Goal: Find specific page/section: Find specific page/section

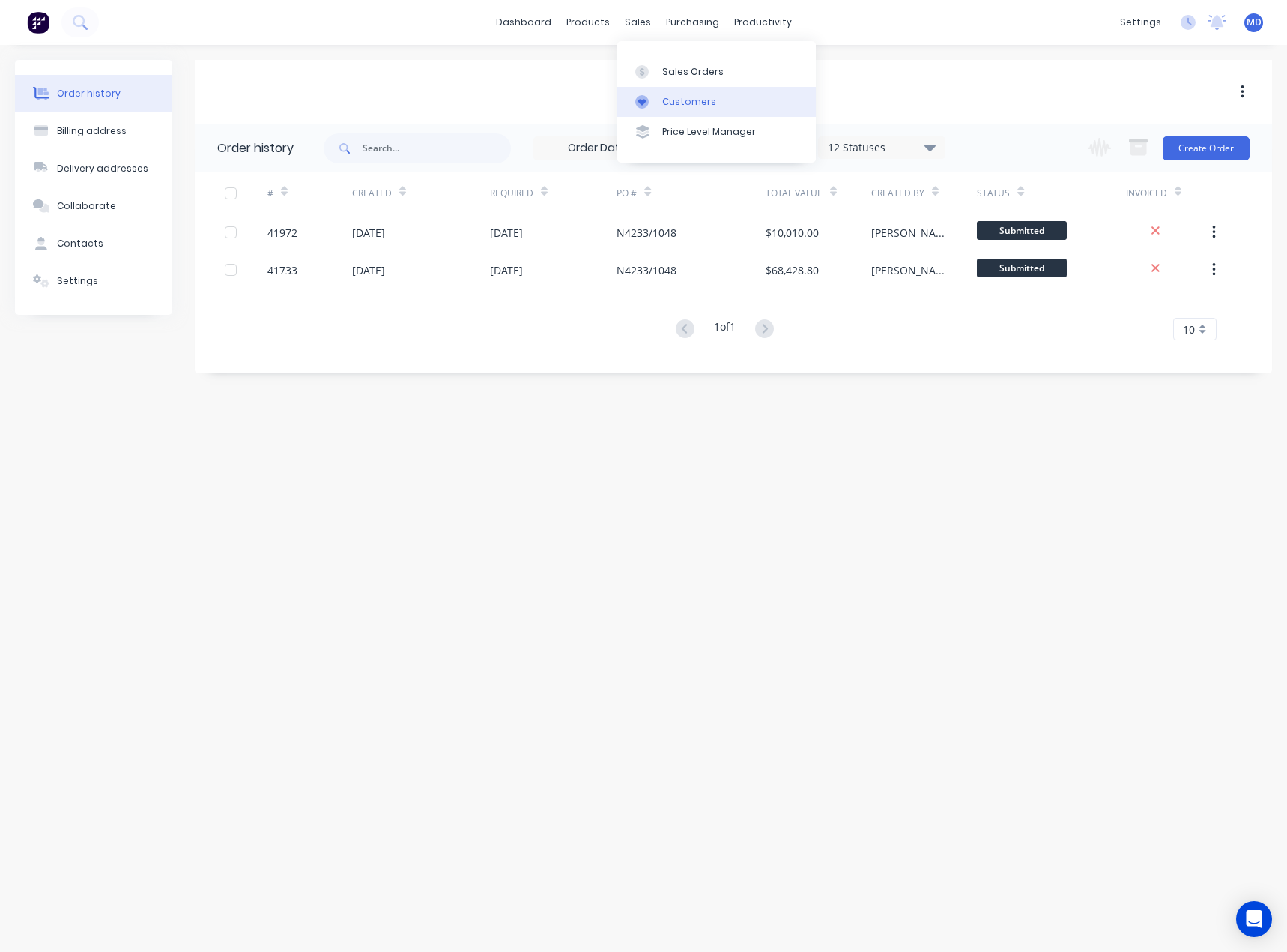
click at [696, 96] on div "Customers" at bounding box center [689, 102] width 54 height 14
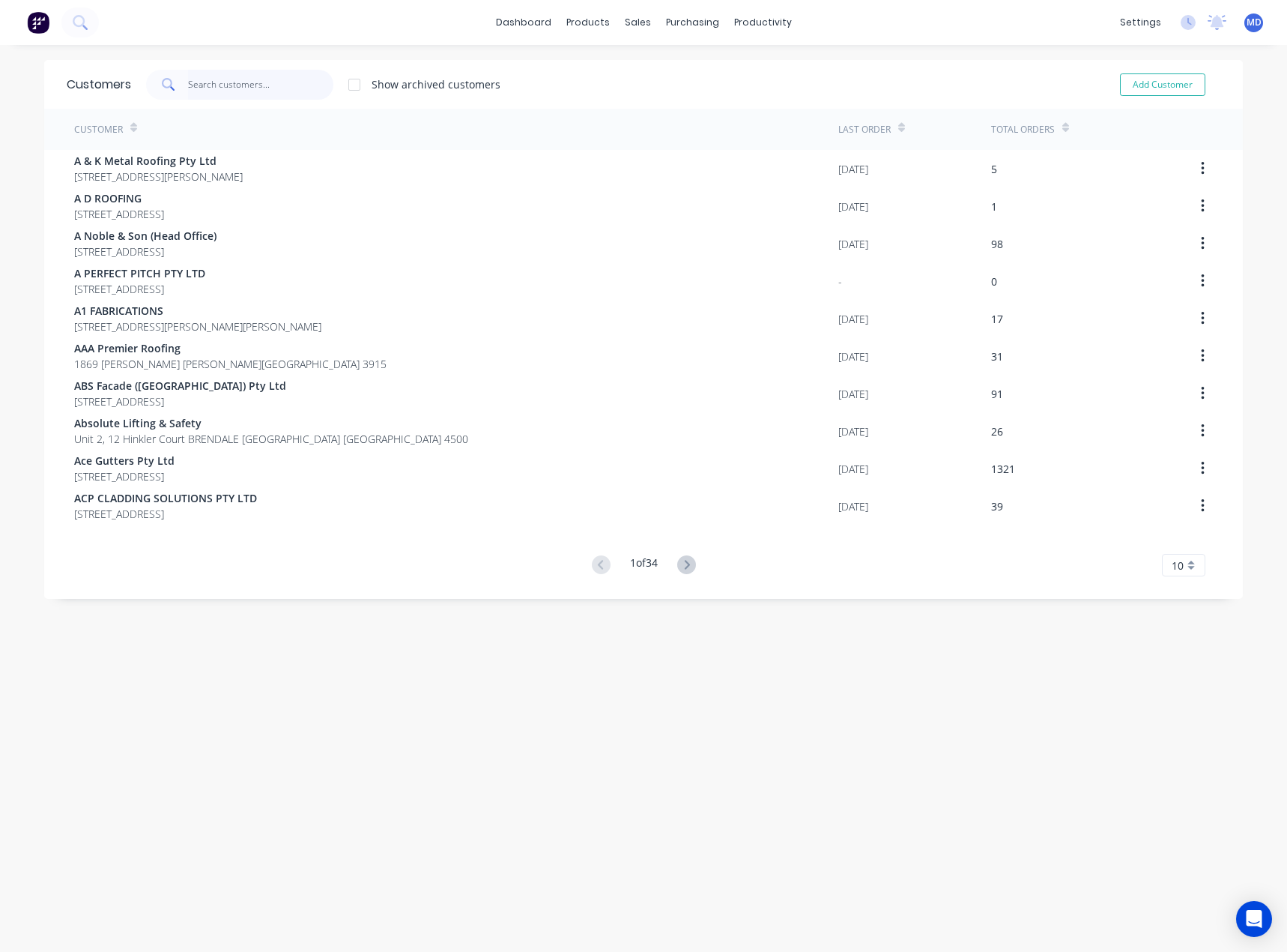
click at [236, 87] on input "text" at bounding box center [261, 84] width 147 height 30
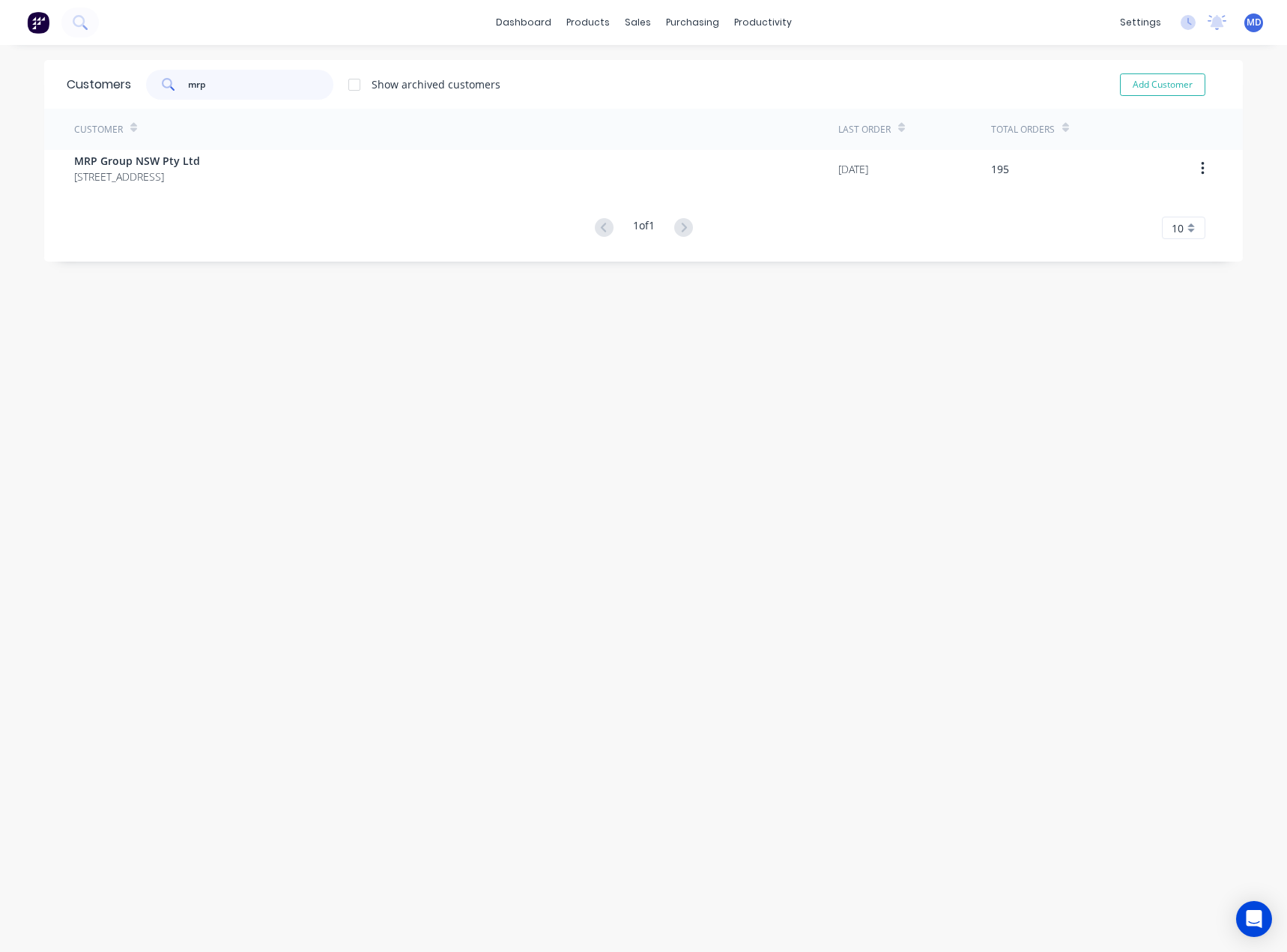
type input "mrp"
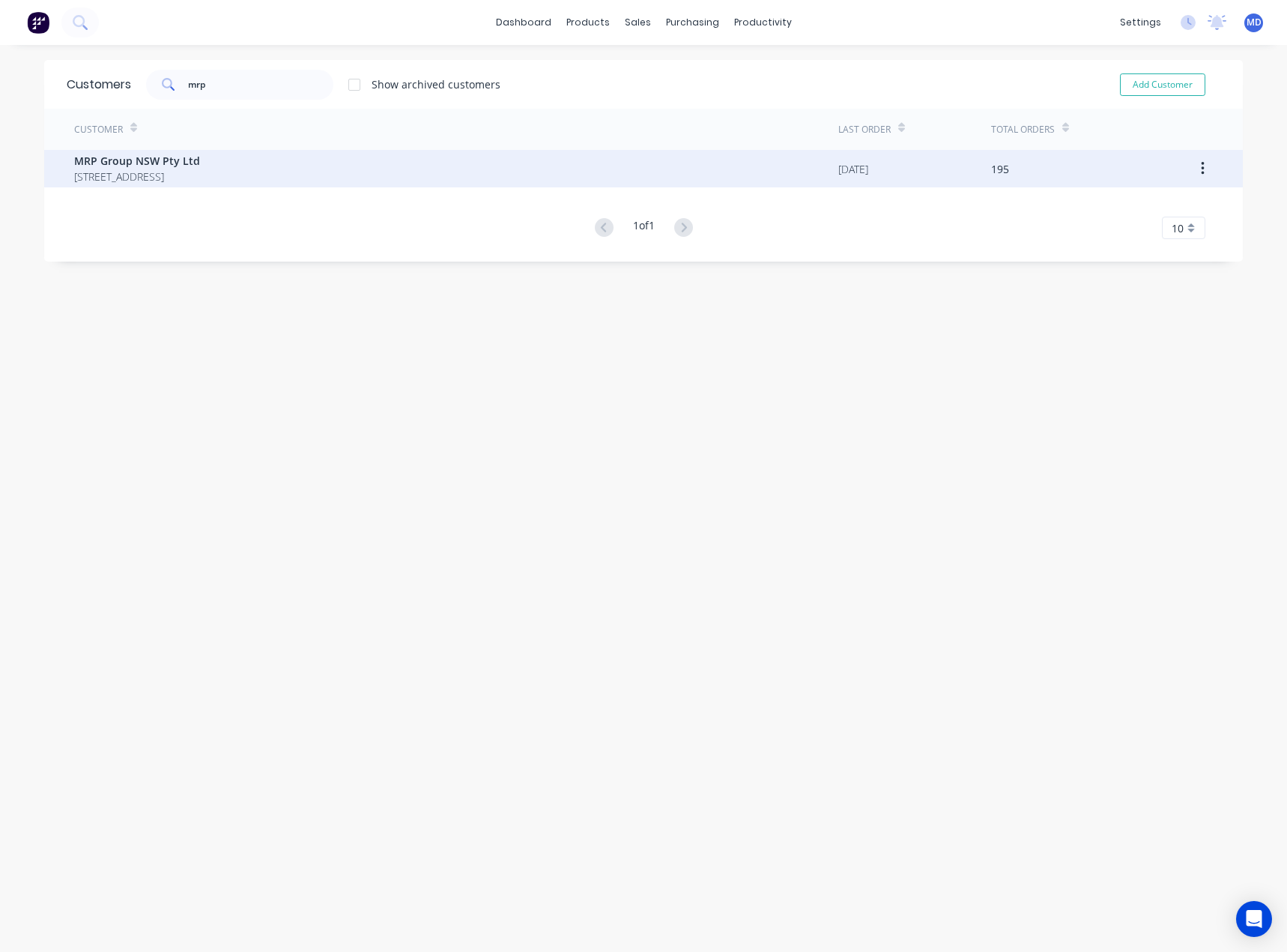
click at [136, 170] on span "[STREET_ADDRESS]" at bounding box center [138, 176] width 126 height 15
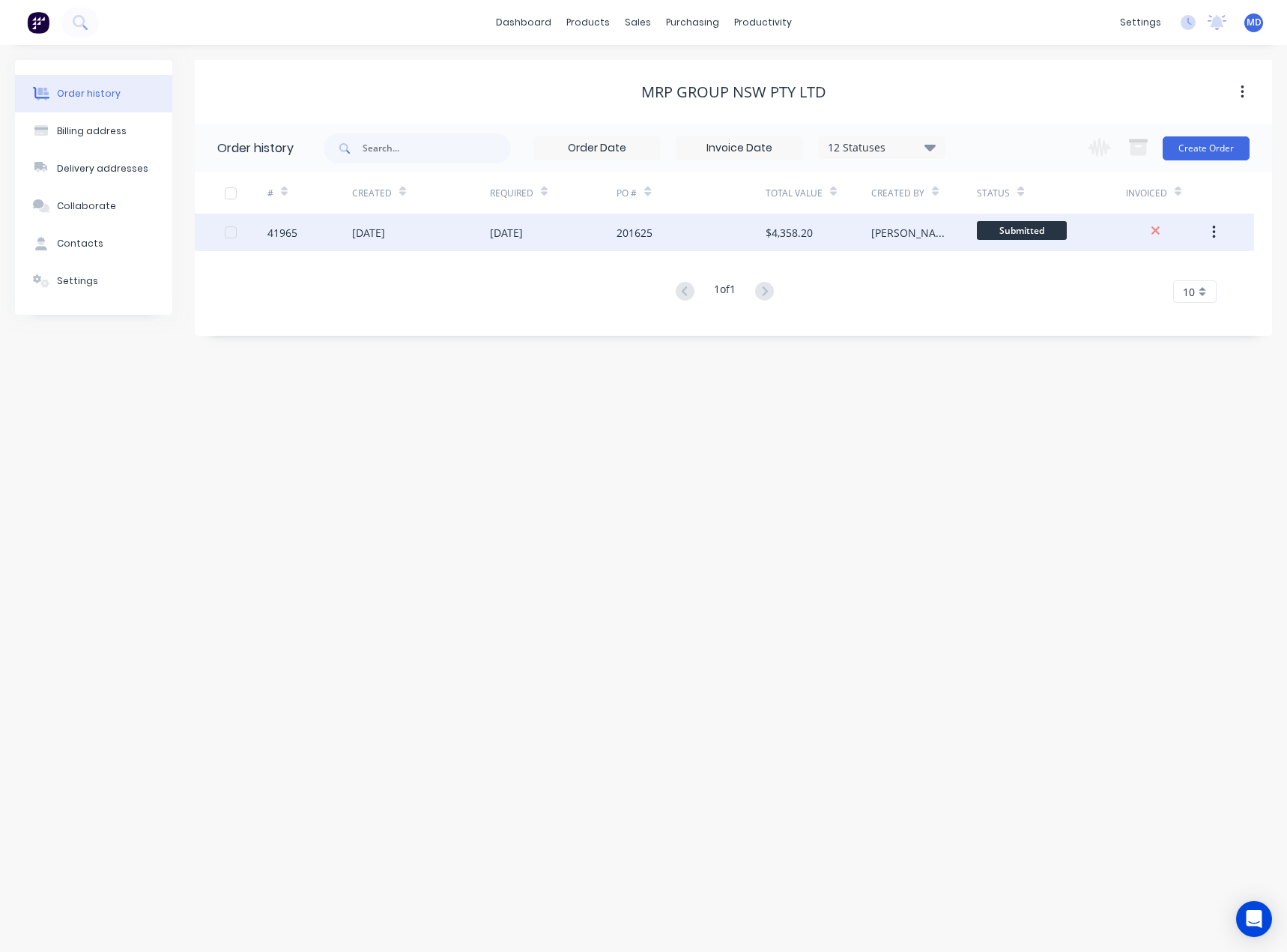
click at [581, 229] on div "[DATE]" at bounding box center [553, 232] width 127 height 37
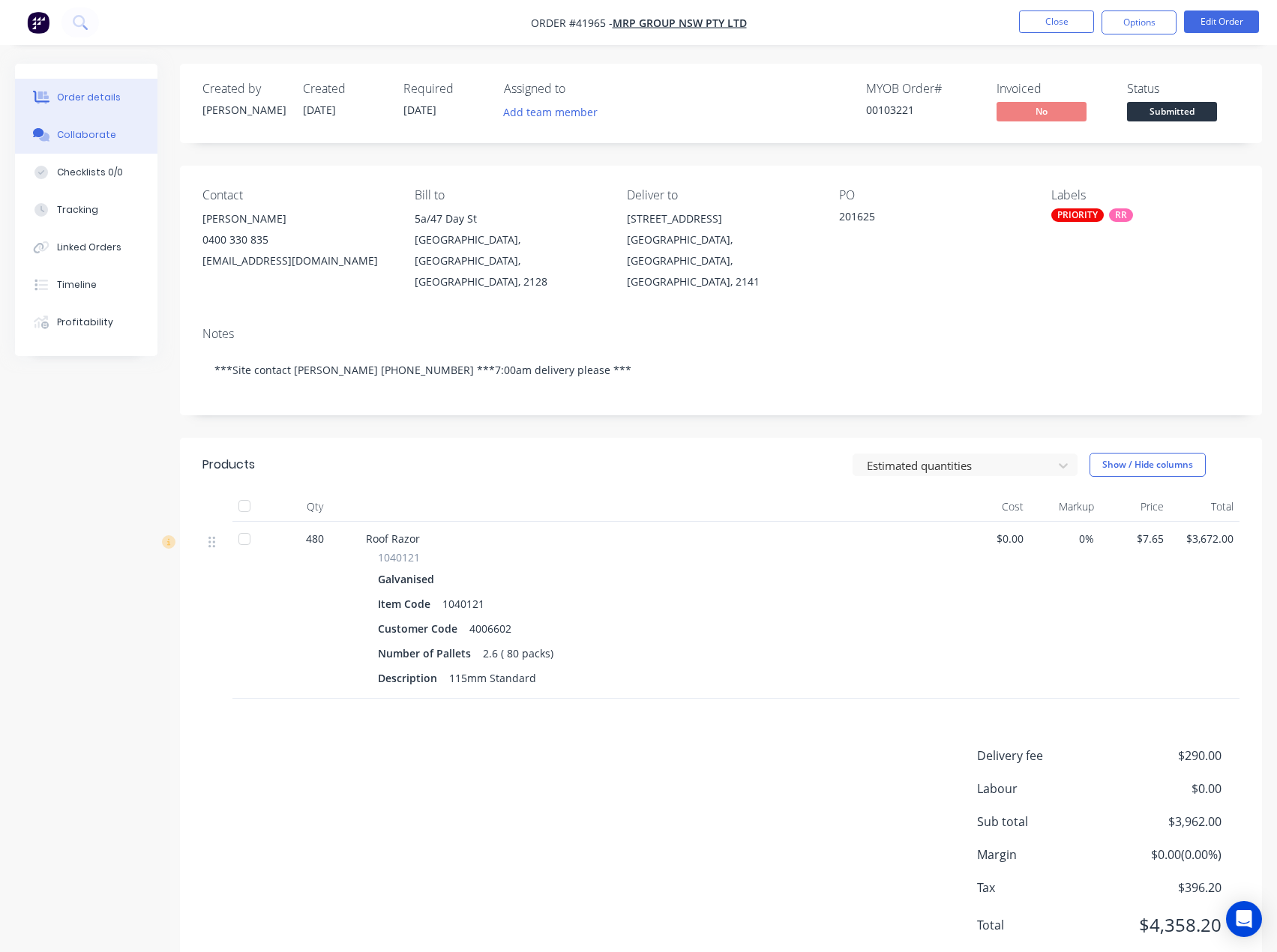
click at [83, 130] on div "Collaborate" at bounding box center [86, 134] width 59 height 14
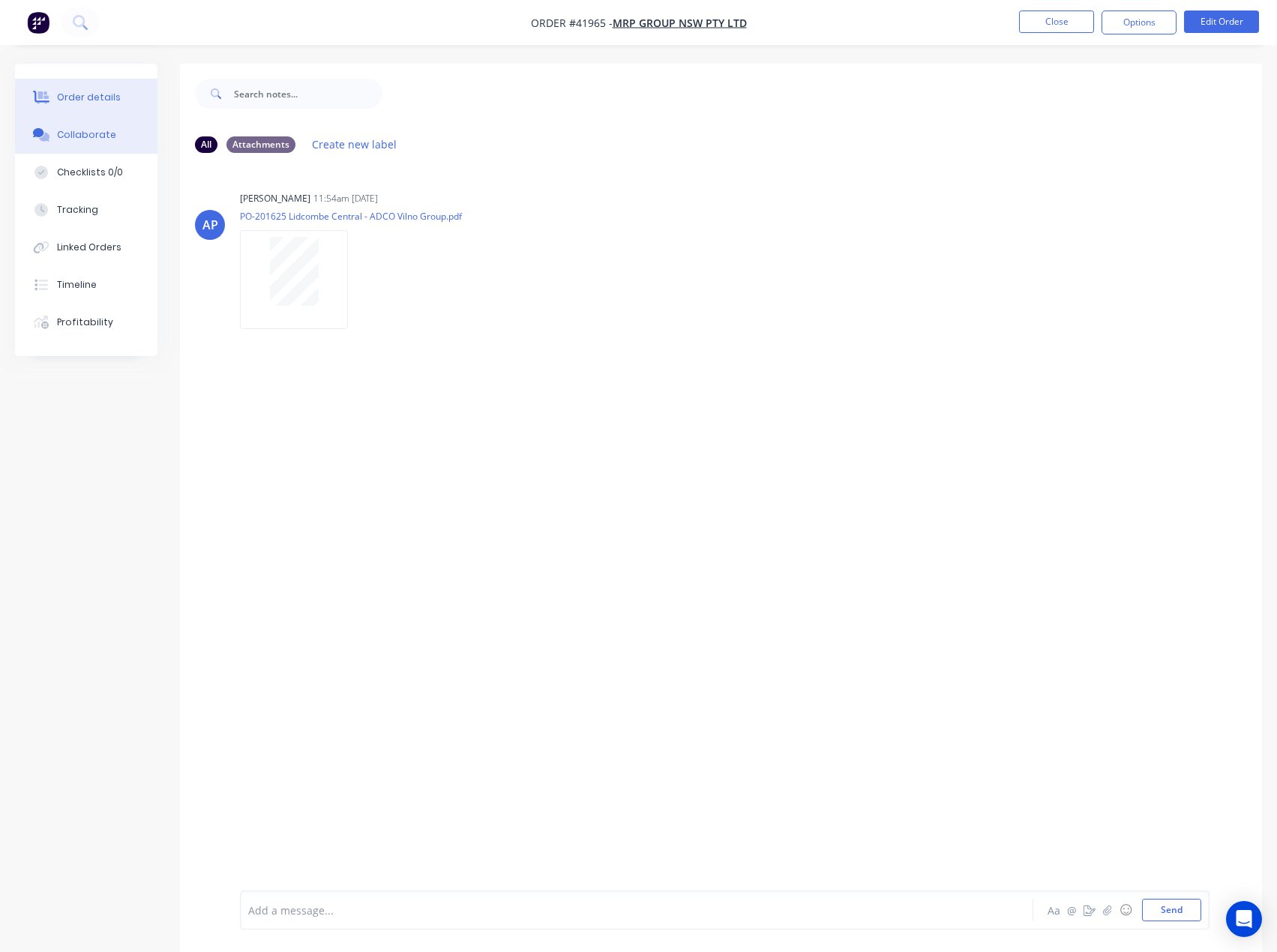
click at [91, 100] on div "Order details" at bounding box center [88, 97] width 64 height 14
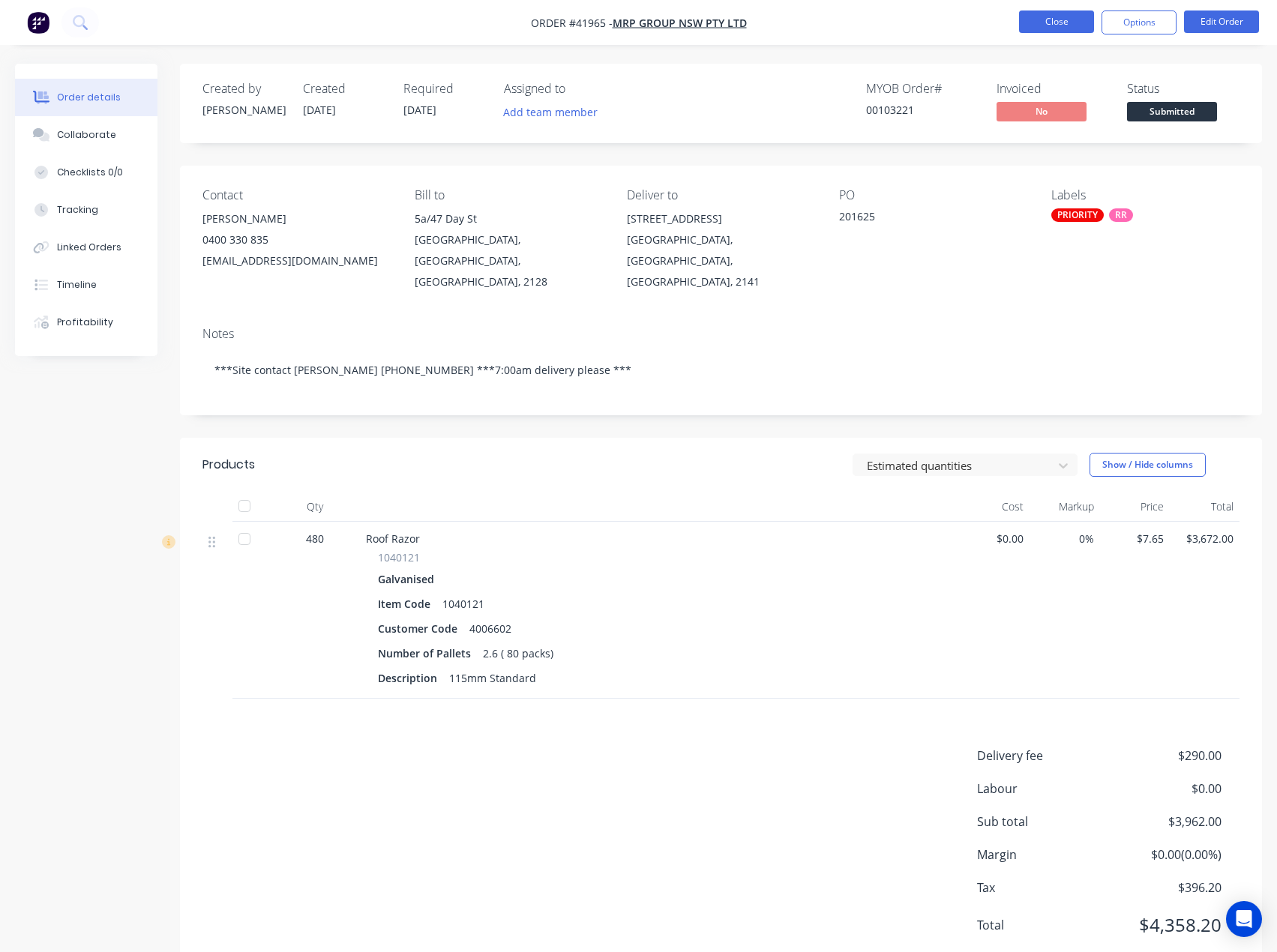
click at [1058, 25] on button "Close" at bounding box center [1056, 22] width 75 height 23
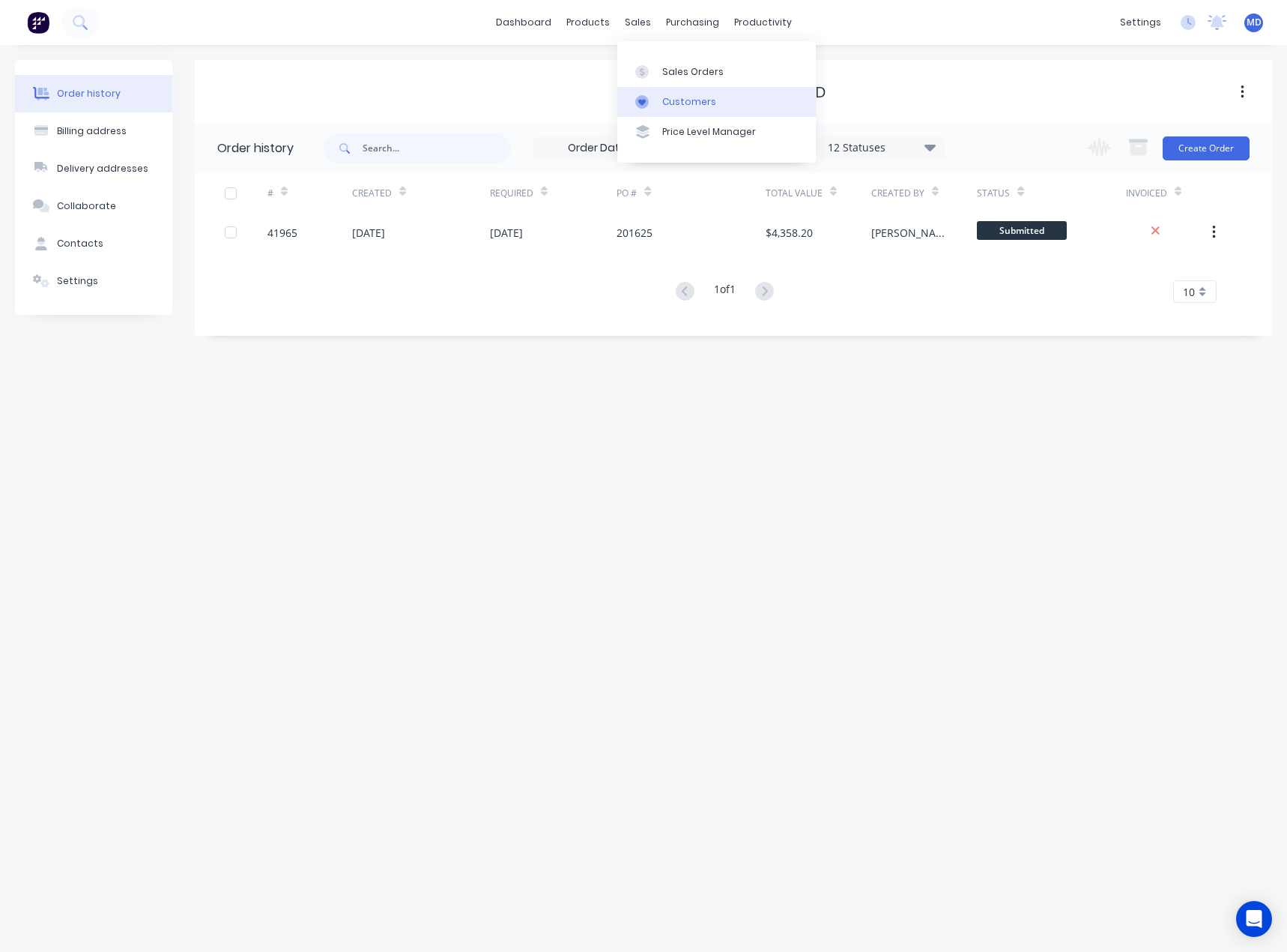
click at [699, 96] on div "Customers" at bounding box center [689, 102] width 54 height 14
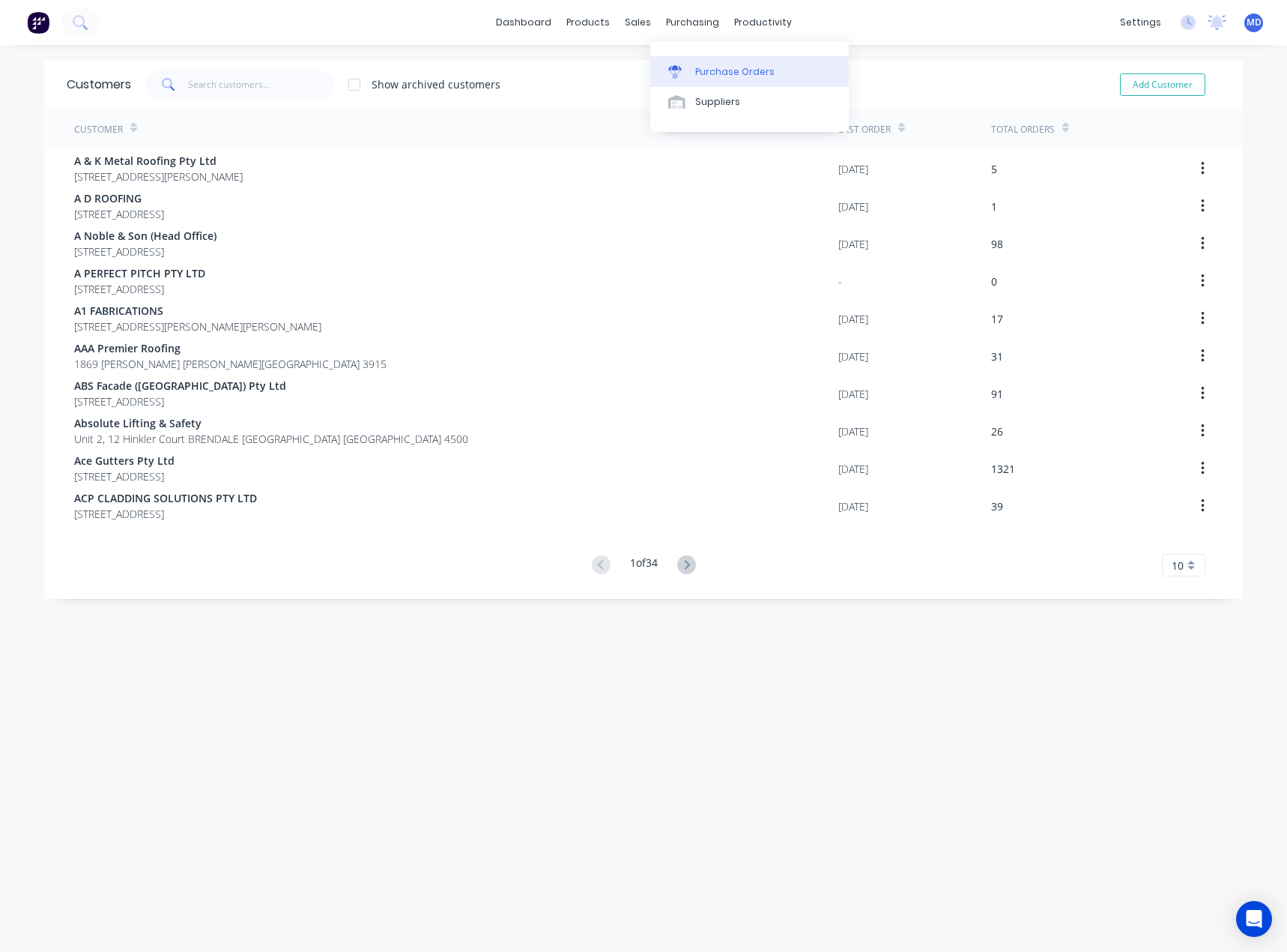
click at [706, 68] on div "Purchase Orders" at bounding box center [735, 72] width 79 height 14
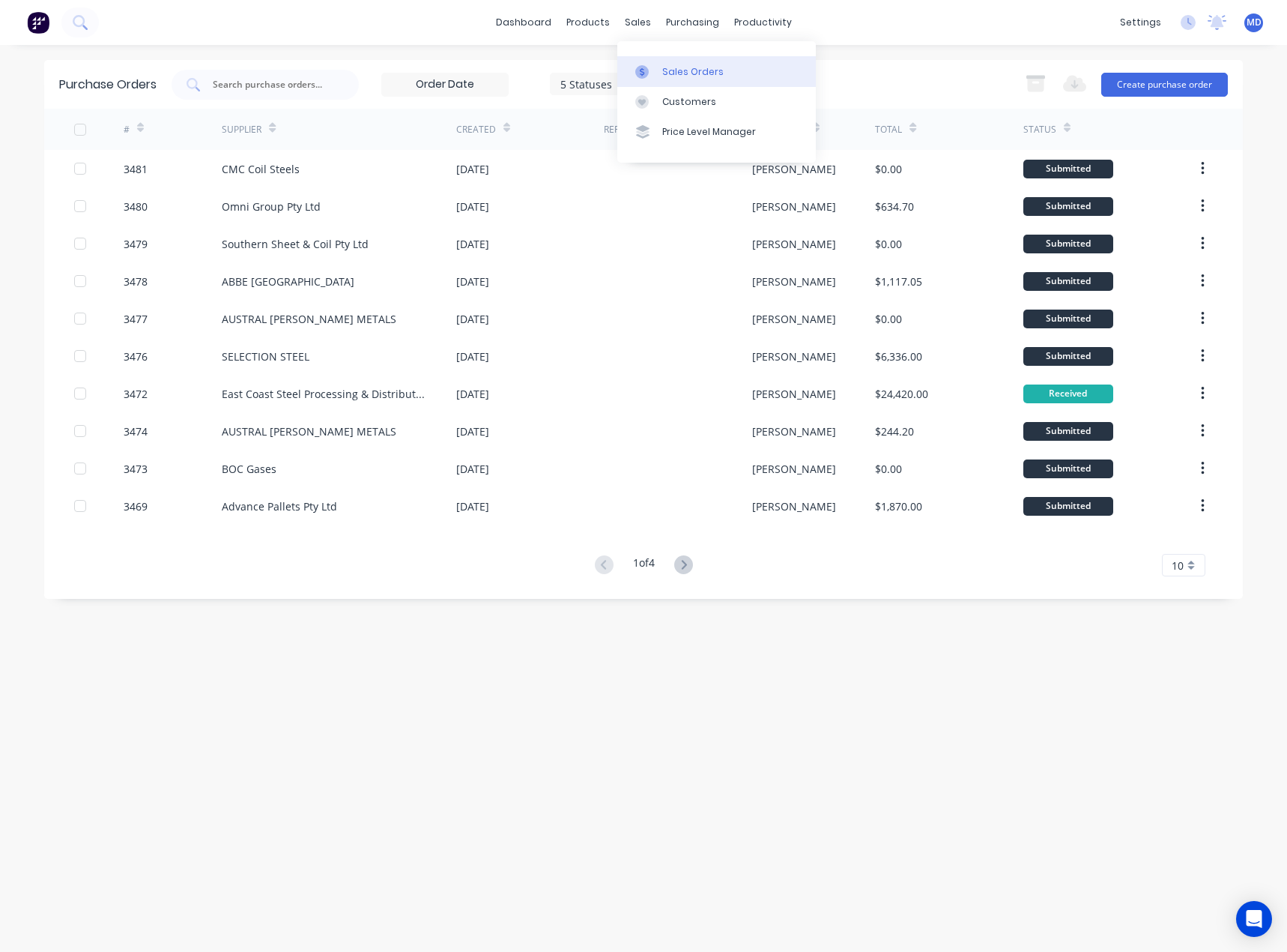
click at [695, 69] on div "Sales Orders" at bounding box center [693, 72] width 62 height 14
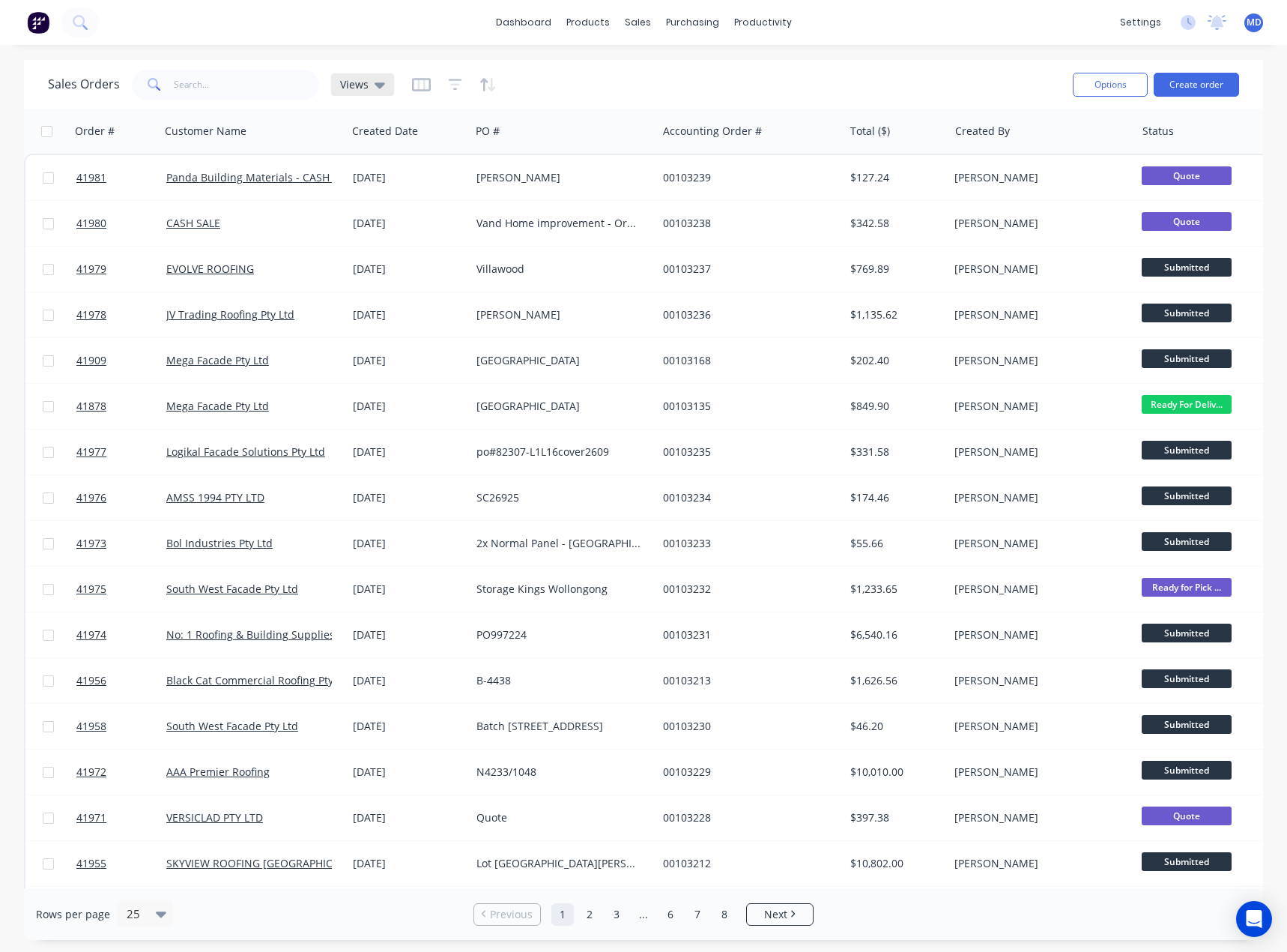
click at [376, 83] on icon at bounding box center [380, 85] width 11 height 6
click at [384, 273] on button "INVOICING" at bounding box center [421, 272] width 171 height 17
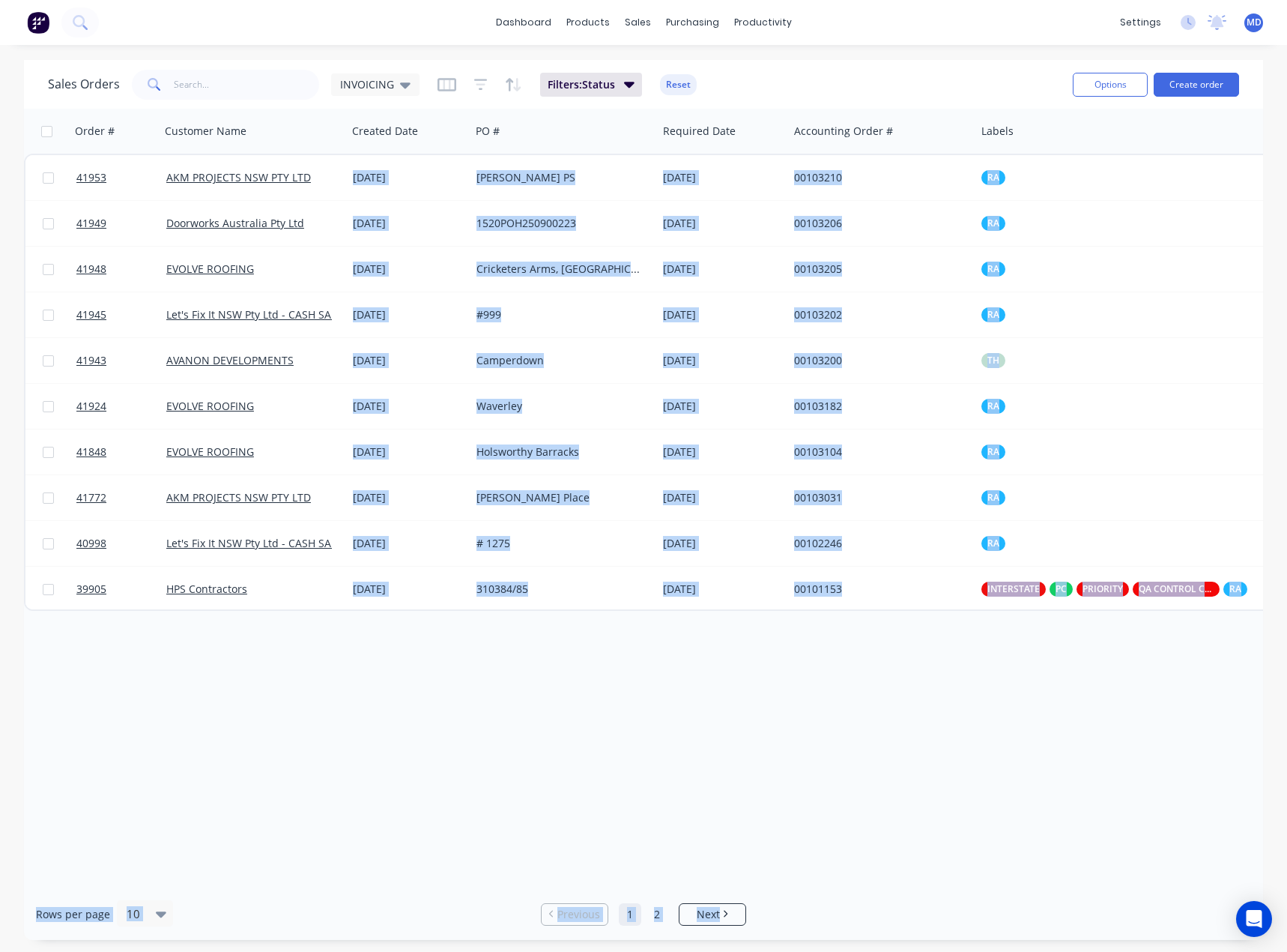
drag, startPoint x: 560, startPoint y: 880, endPoint x: 772, endPoint y: 893, distance: 212.4
click at [772, 893] on div "Sales Orders INVOICING Filters: Status Reset Options Create order Order # Custo…" at bounding box center [644, 499] width 1239 height 880
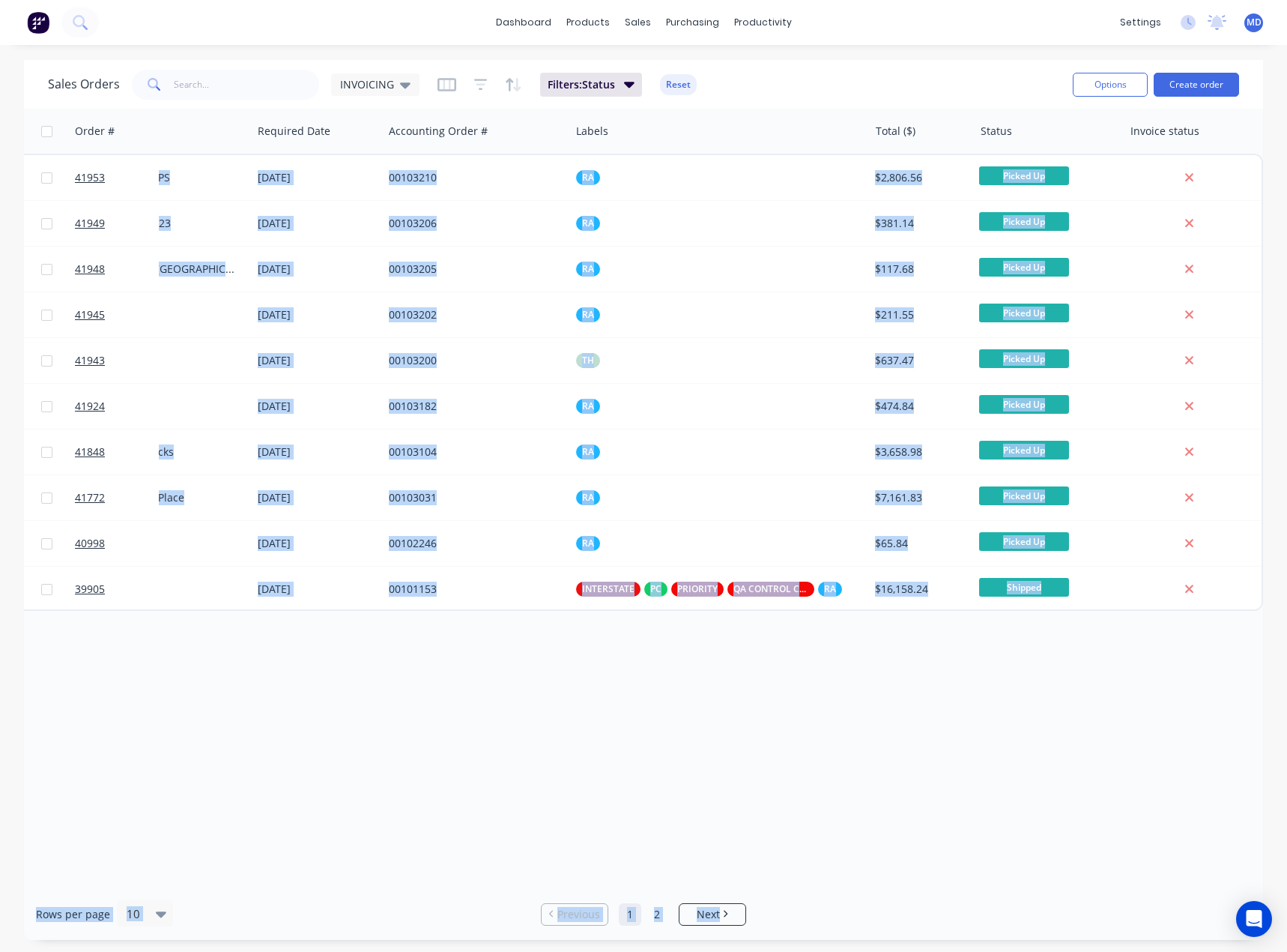
scroll to position [0, 409]
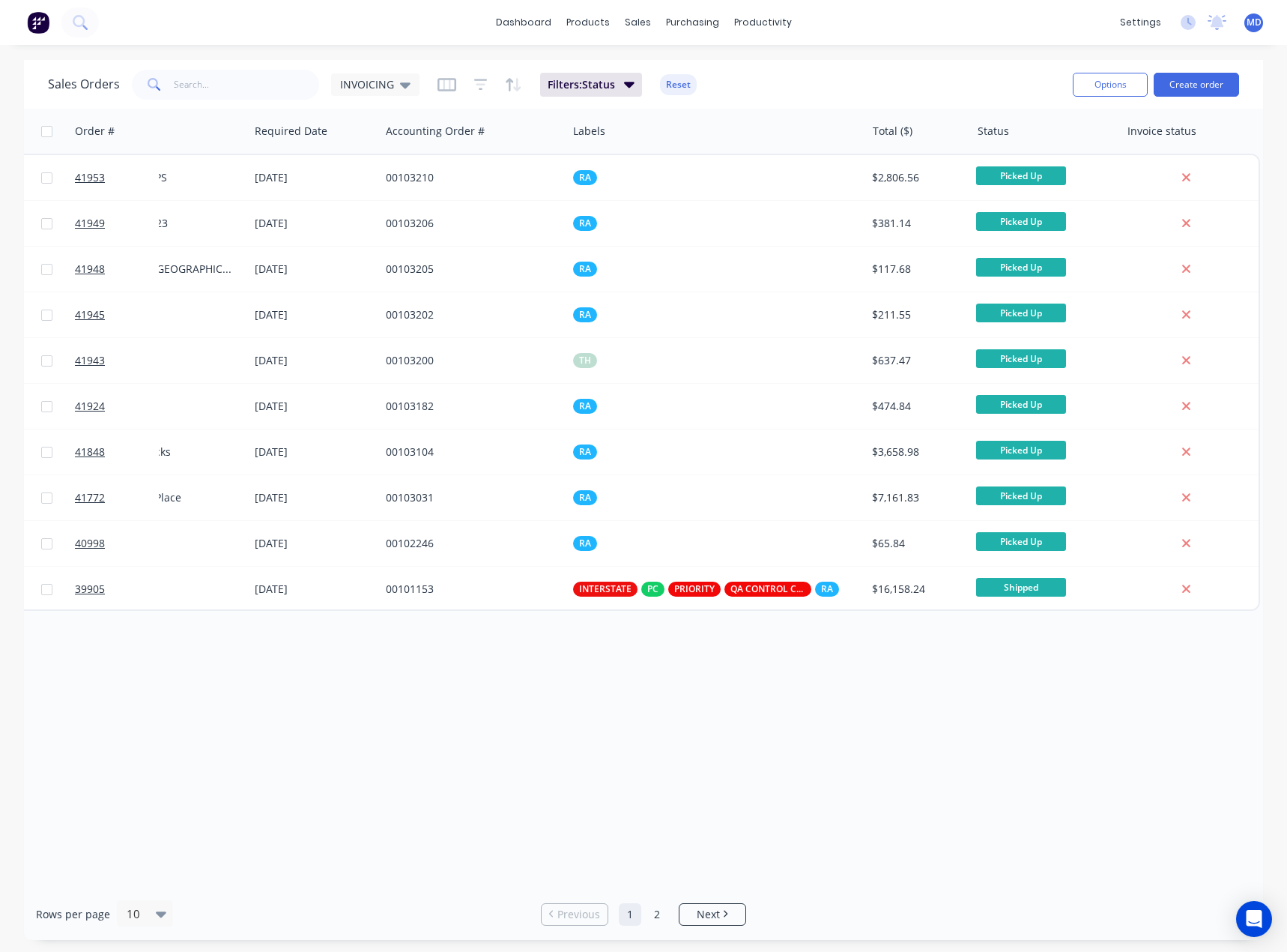
click at [1044, 783] on div "Order # Customer Name Created Date PO # Required Date Accounting Order # Labels…" at bounding box center [644, 498] width 1239 height 780
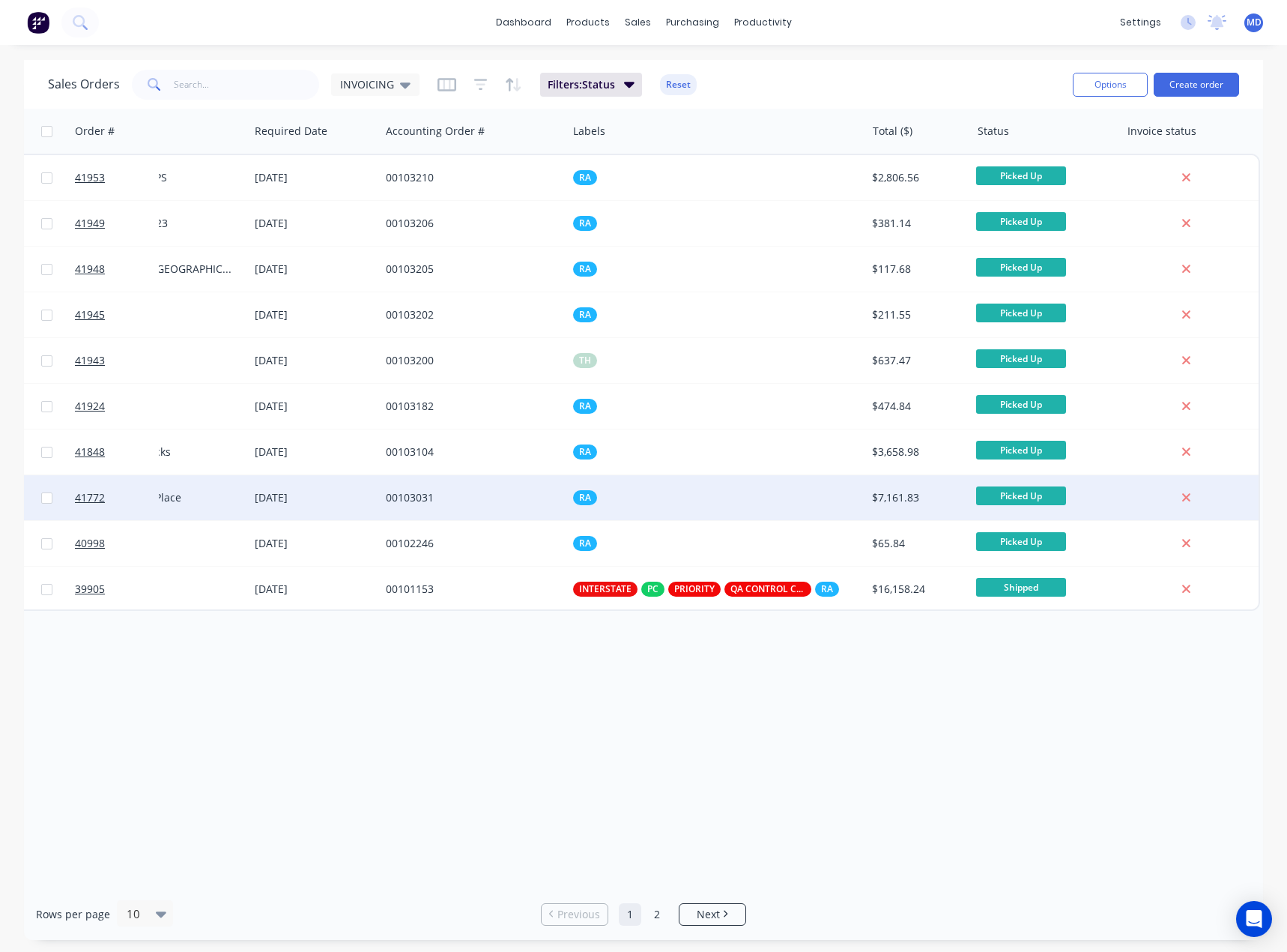
click at [737, 505] on div "RA" at bounding box center [716, 498] width 299 height 45
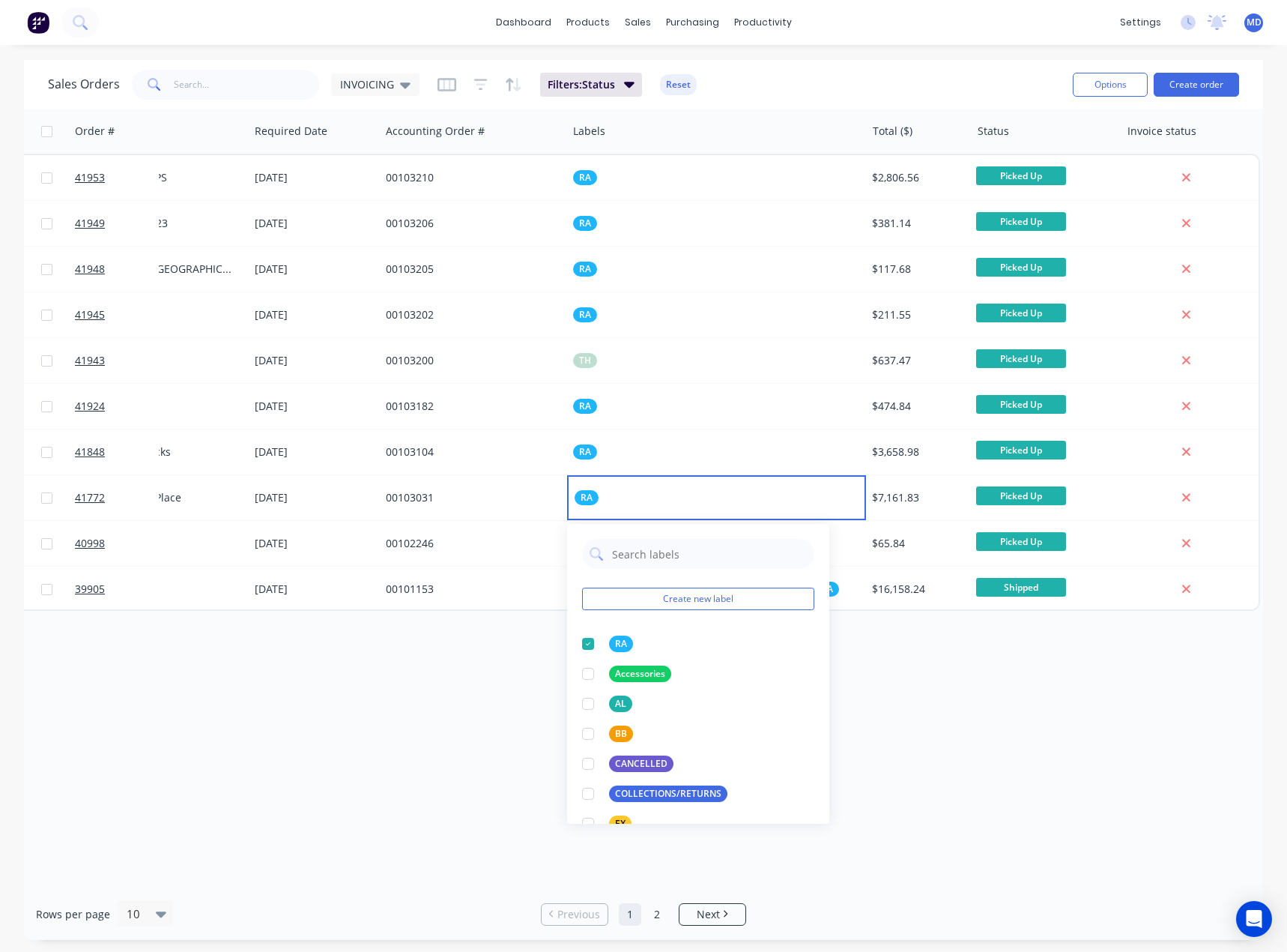
click at [983, 793] on div "Order # Customer Name Created Date PO # Required Date Accounting Order # Labels…" at bounding box center [644, 498] width 1239 height 780
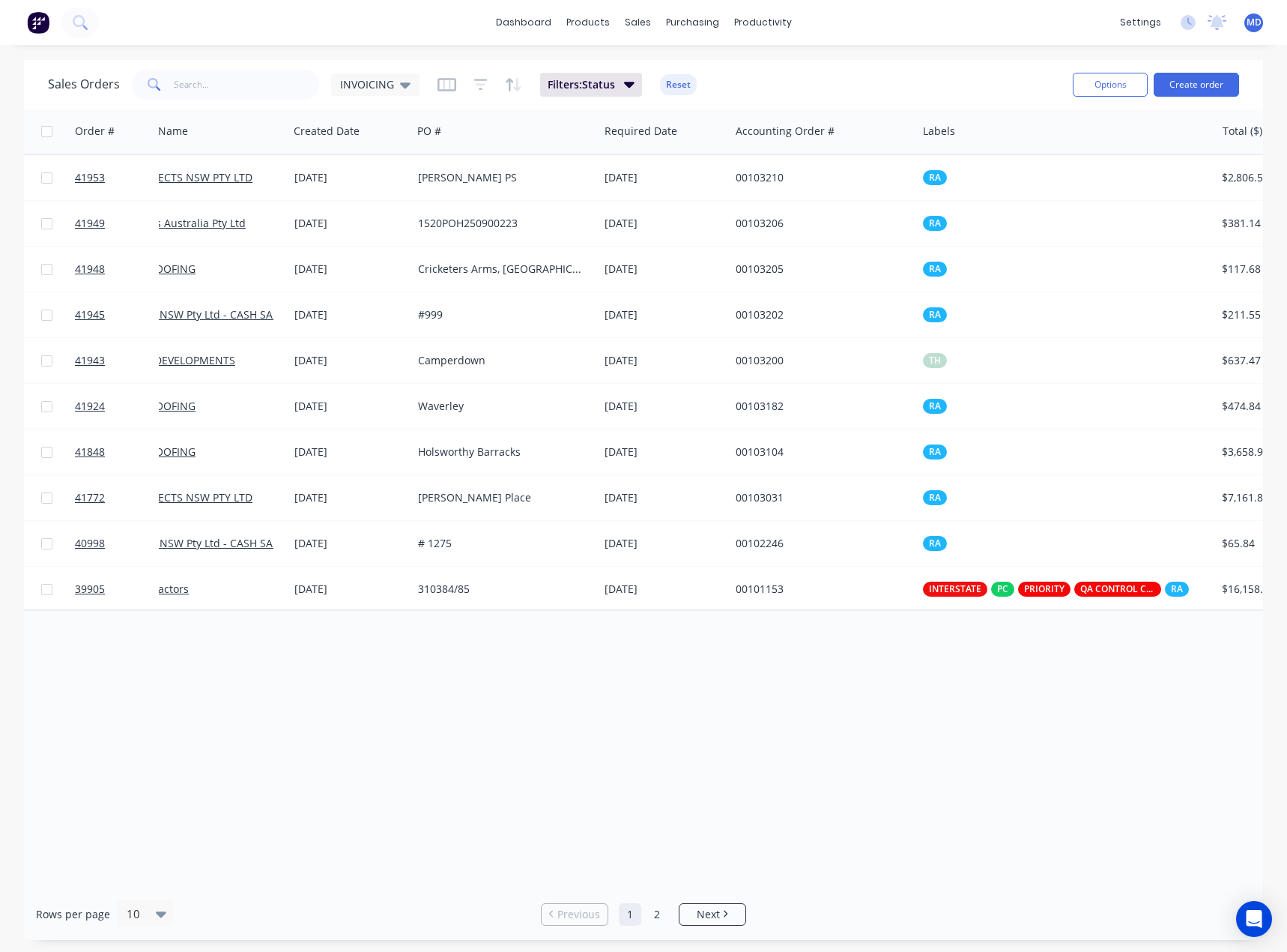
scroll to position [0, 0]
